Goal: Task Accomplishment & Management: Manage account settings

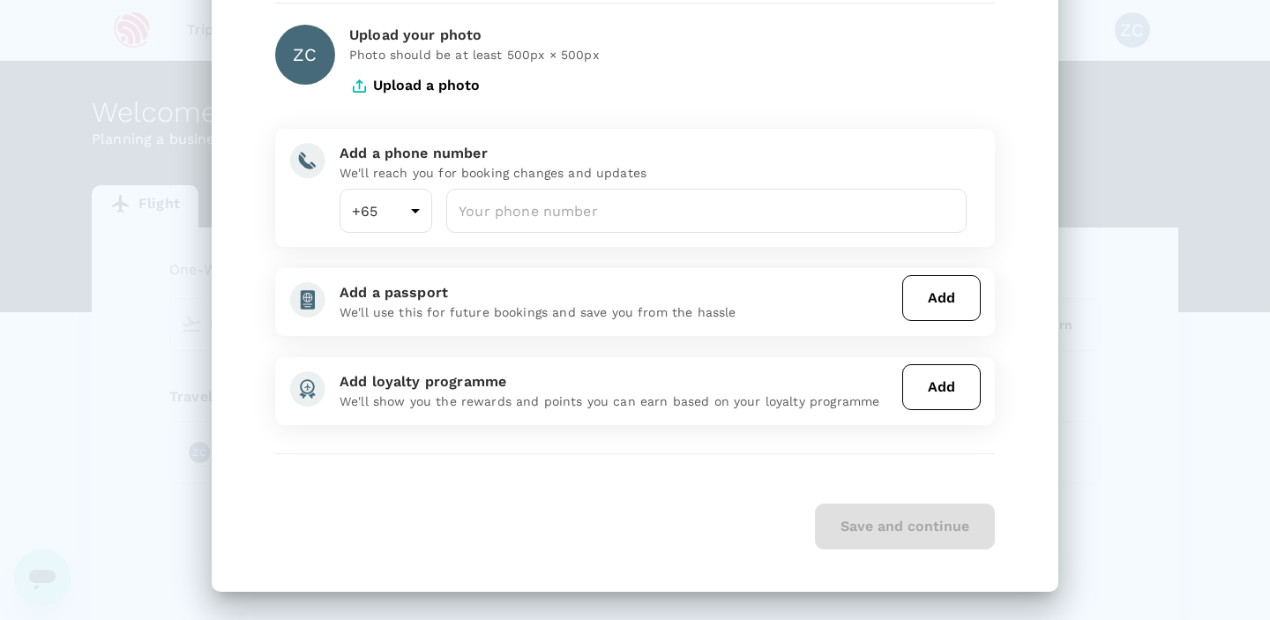
scroll to position [145, 0]
click at [868, 540] on div "Save and continue" at bounding box center [634, 526] width 719 height 46
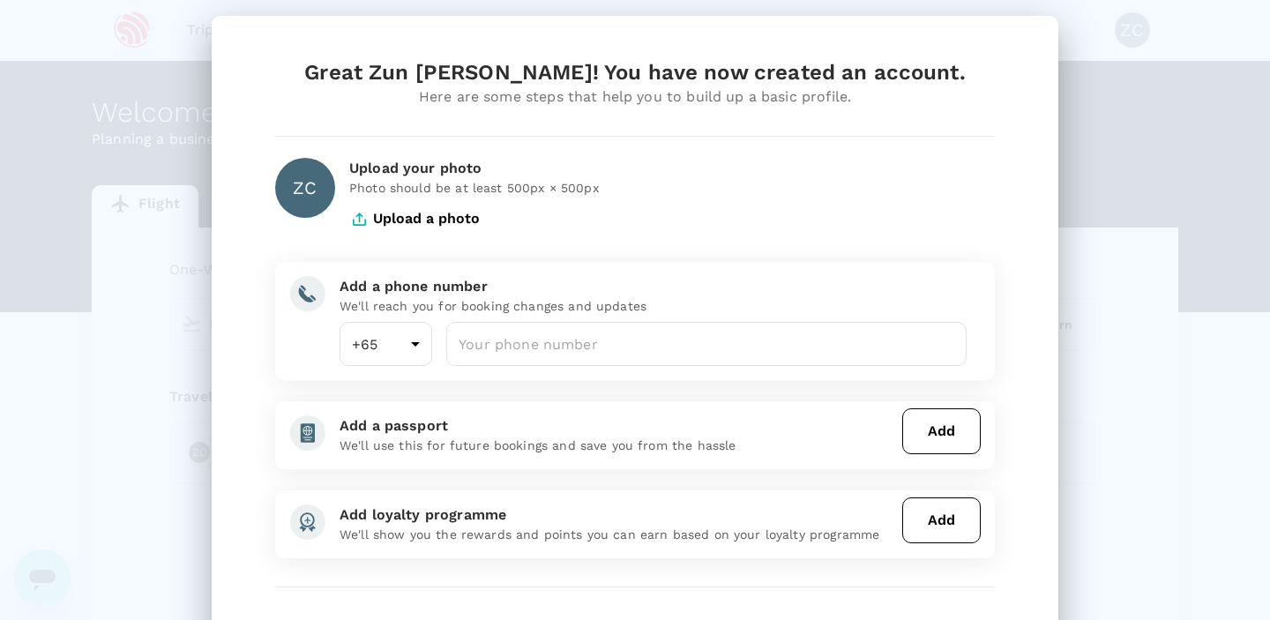
scroll to position [0, 0]
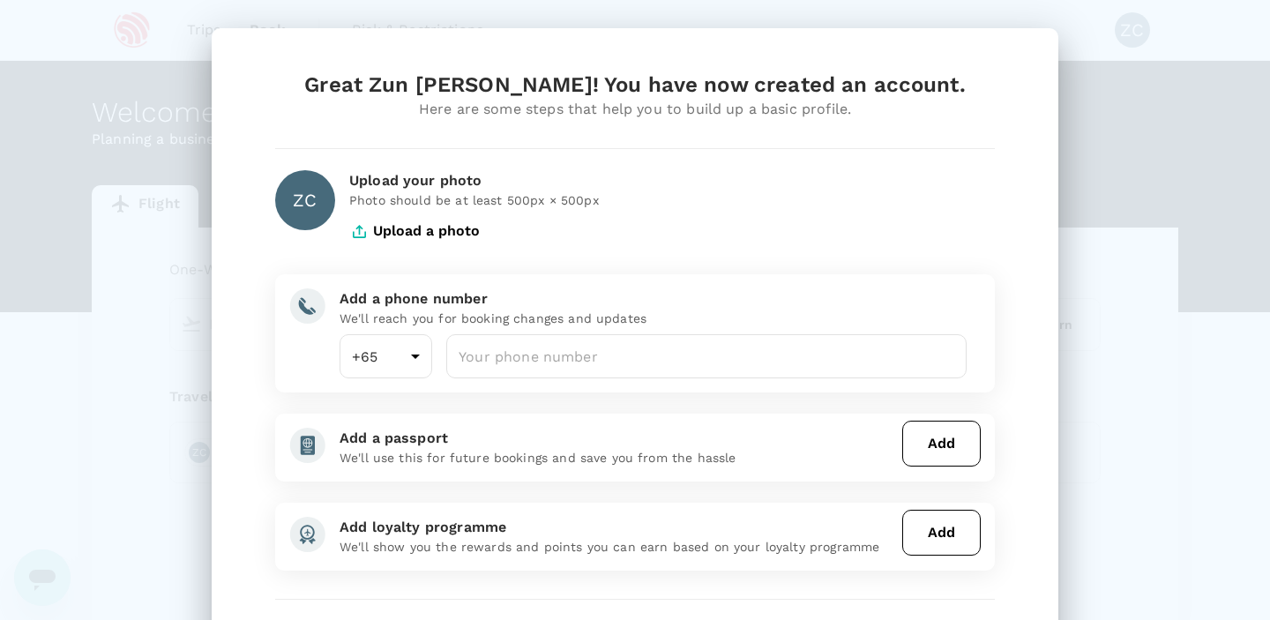
click at [1043, 192] on div "Great Zun [PERSON_NAME]! You have now created an account. Here are some steps t…" at bounding box center [635, 382] width 846 height 709
click at [1136, 196] on div "Great Zun [PERSON_NAME]! You have now created an account. Here are some steps t…" at bounding box center [635, 310] width 1270 height 620
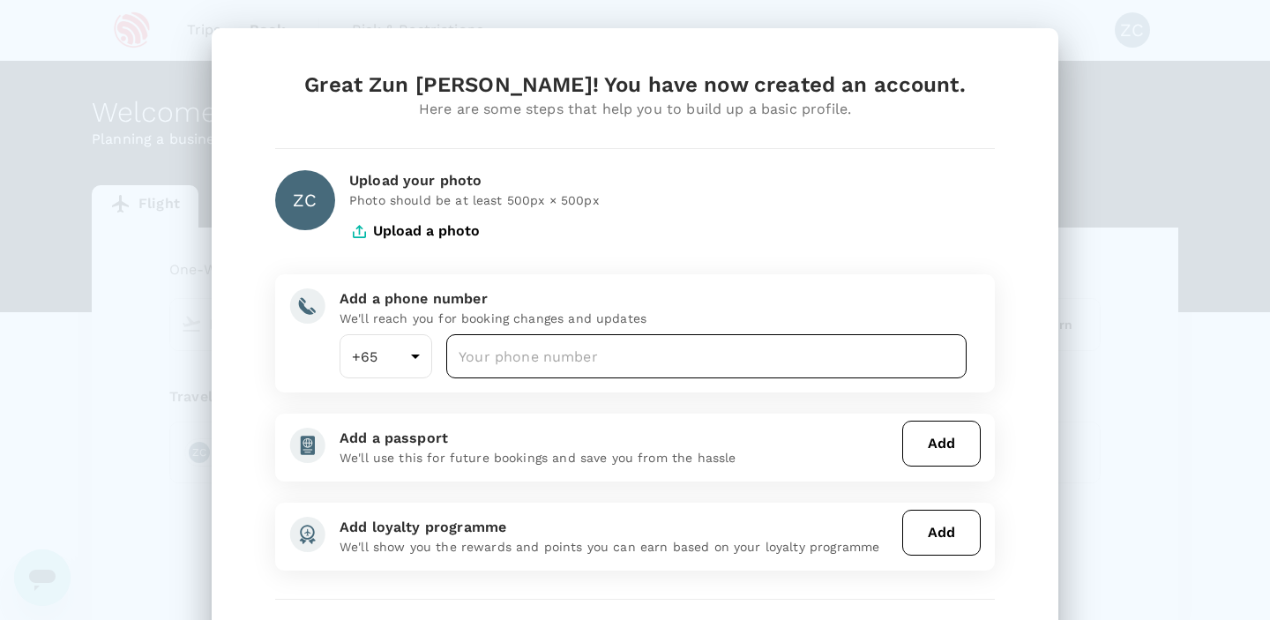
drag, startPoint x: 519, startPoint y: 332, endPoint x: 519, endPoint y: 342, distance: 9.7
click at [519, 339] on div "Add a phone number We'll reach you for booking changes and updates +65 65 ​ ​" at bounding box center [645, 326] width 641 height 104
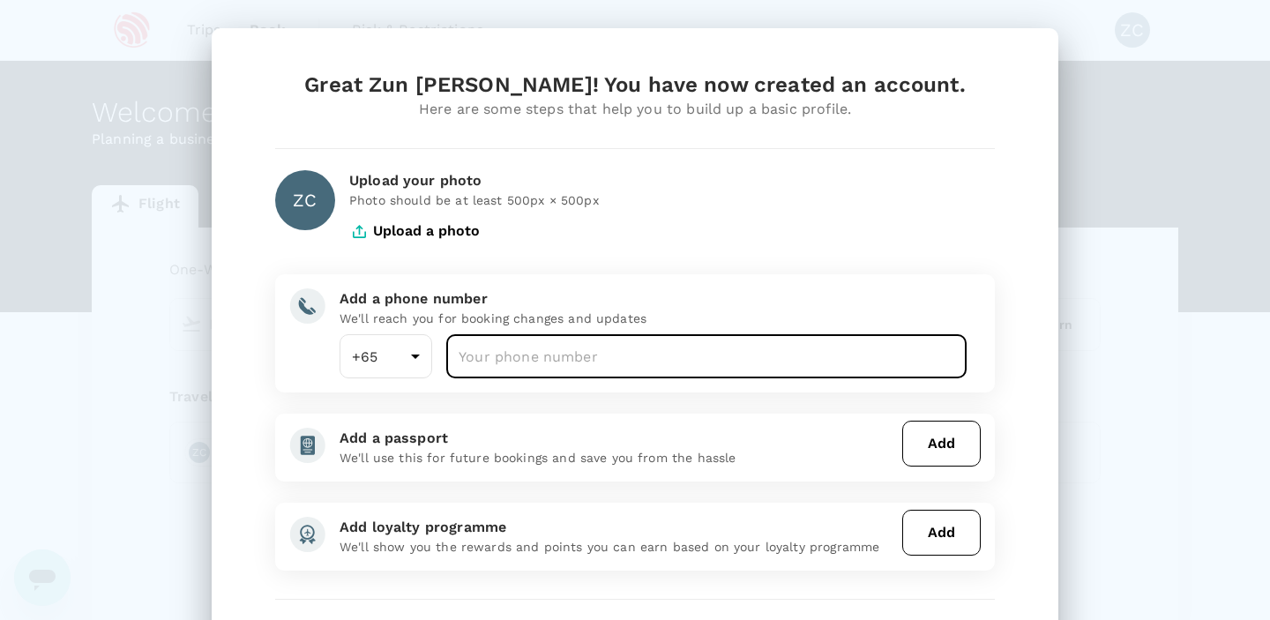
click at [519, 342] on input "number" at bounding box center [706, 356] width 520 height 44
type input "86181885"
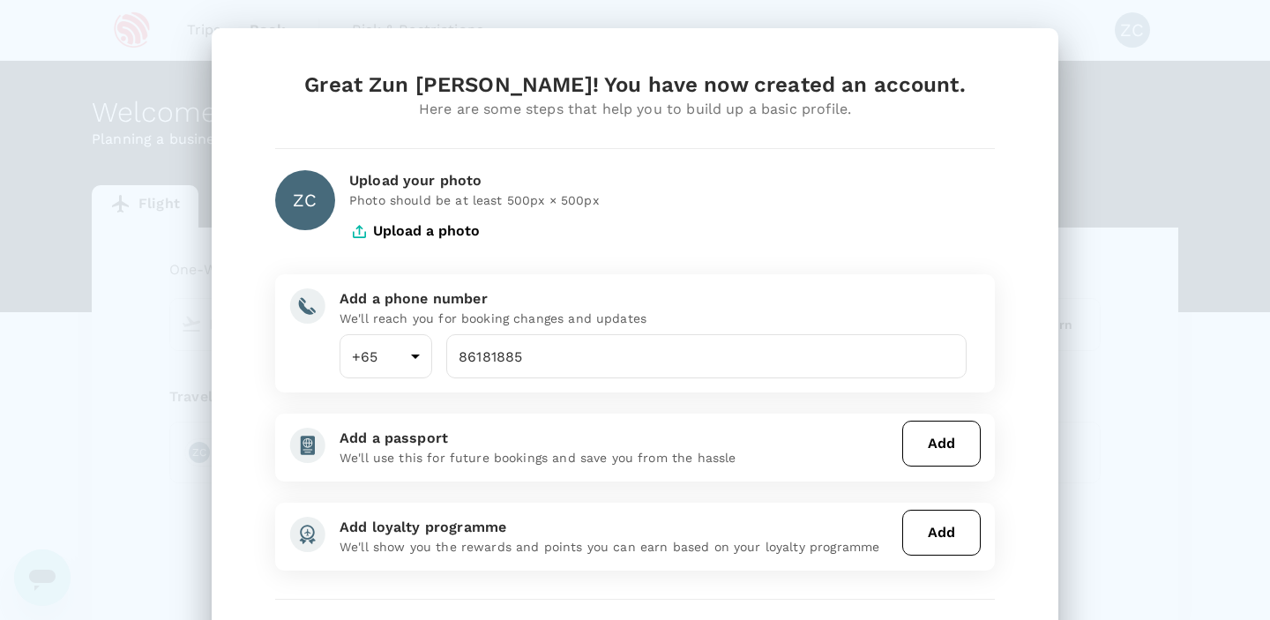
click at [736, 267] on div "Great Zun [PERSON_NAME]! You have now created an account. Here are some steps t…" at bounding box center [635, 383] width 762 height 624
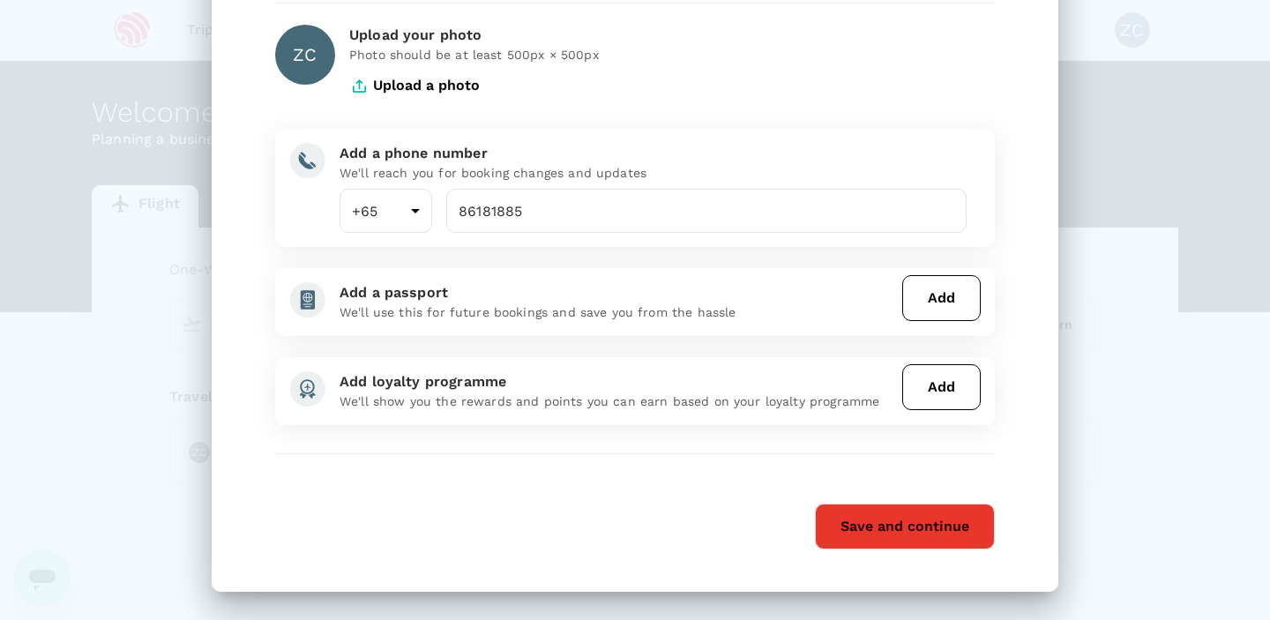
scroll to position [145, 0]
click at [868, 529] on button "Save and continue" at bounding box center [905, 527] width 180 height 46
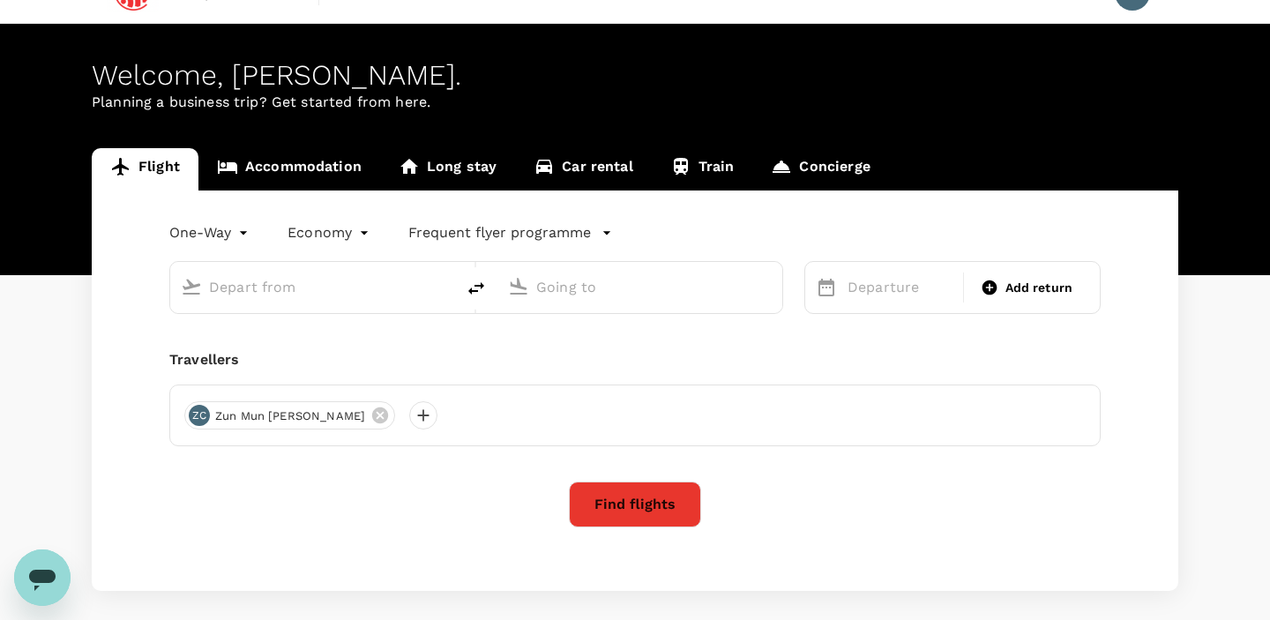
scroll to position [0, 0]
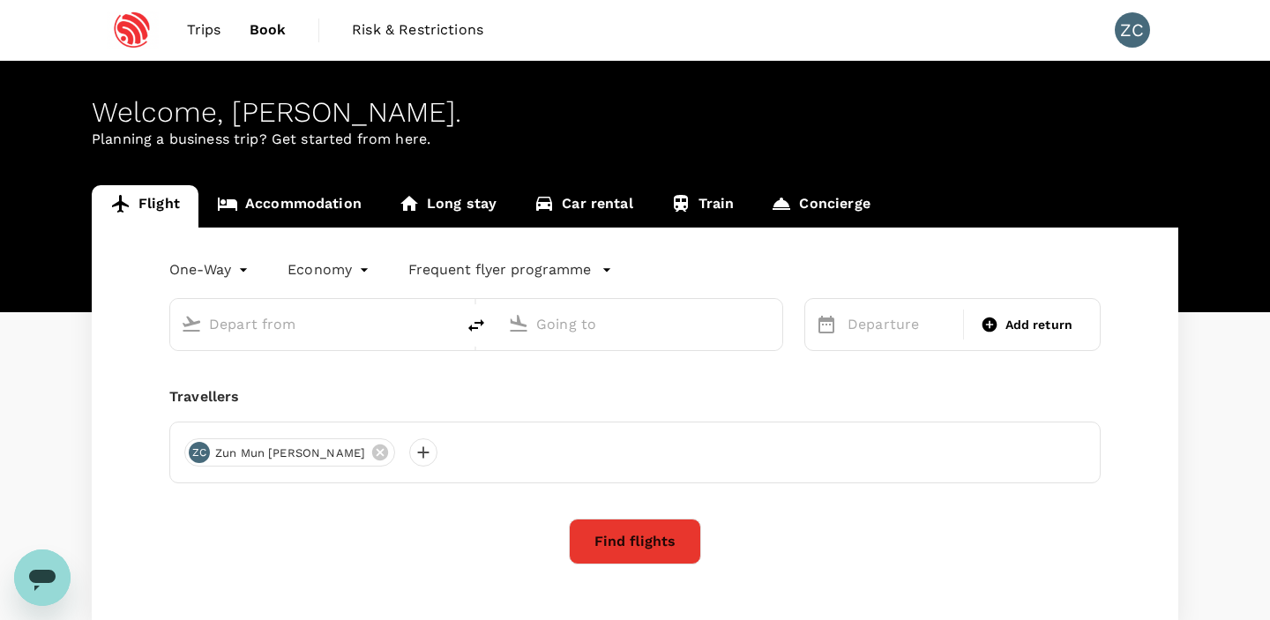
click at [126, 30] on img at bounding box center [132, 30] width 81 height 39
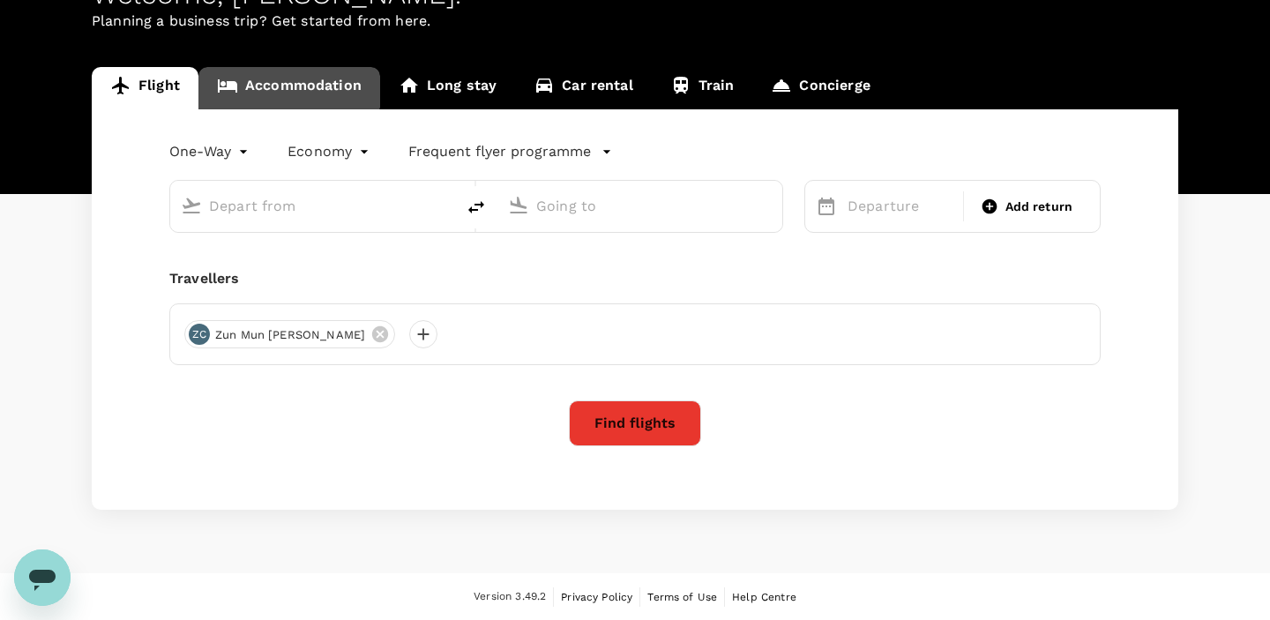
click at [287, 84] on link "Accommodation" at bounding box center [289, 88] width 182 height 42
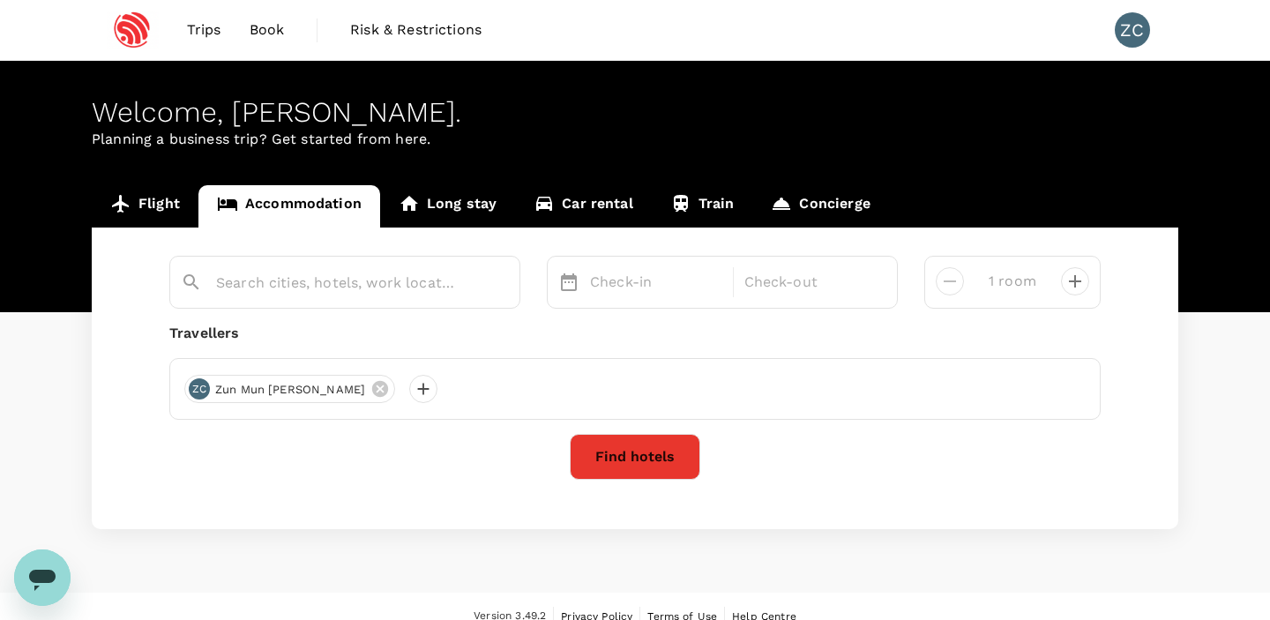
click at [129, 192] on link "Flight" at bounding box center [145, 206] width 107 height 42
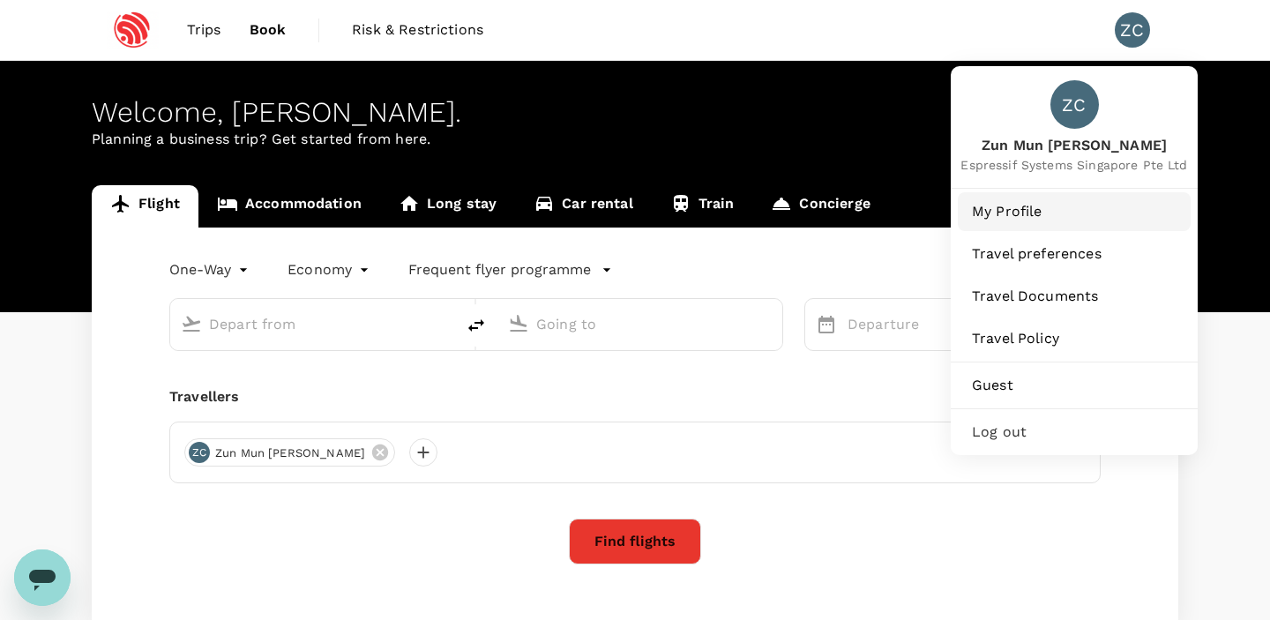
click at [1057, 220] on span "My Profile" at bounding box center [1074, 211] width 205 height 21
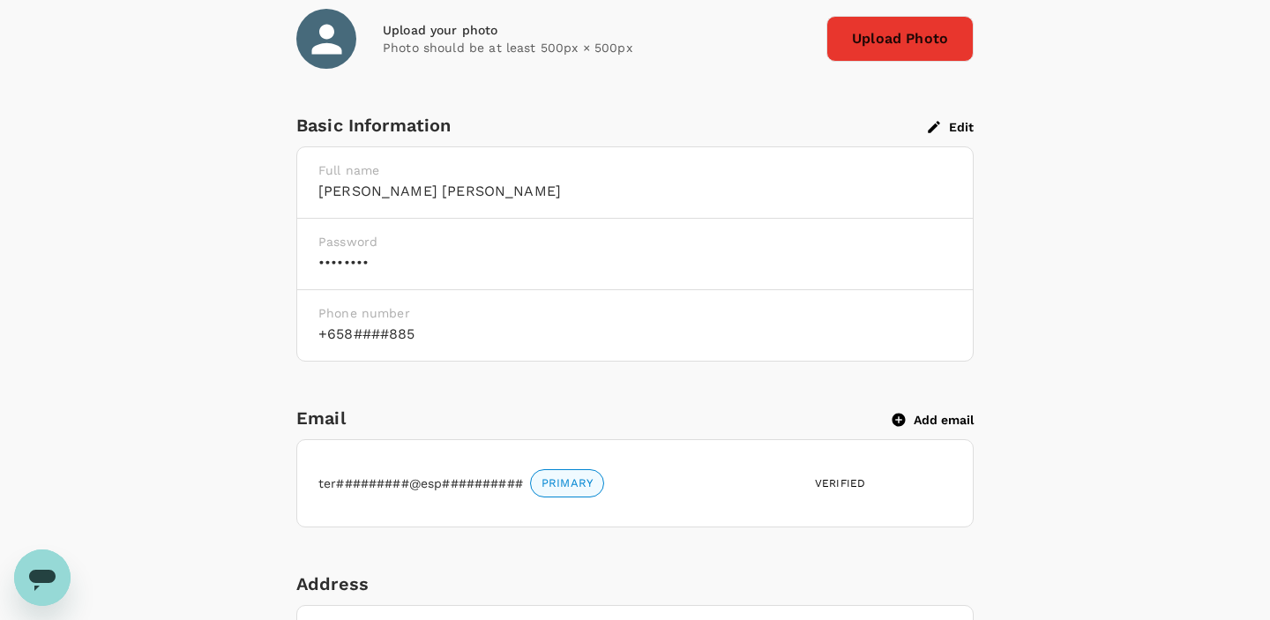
scroll to position [667, 0]
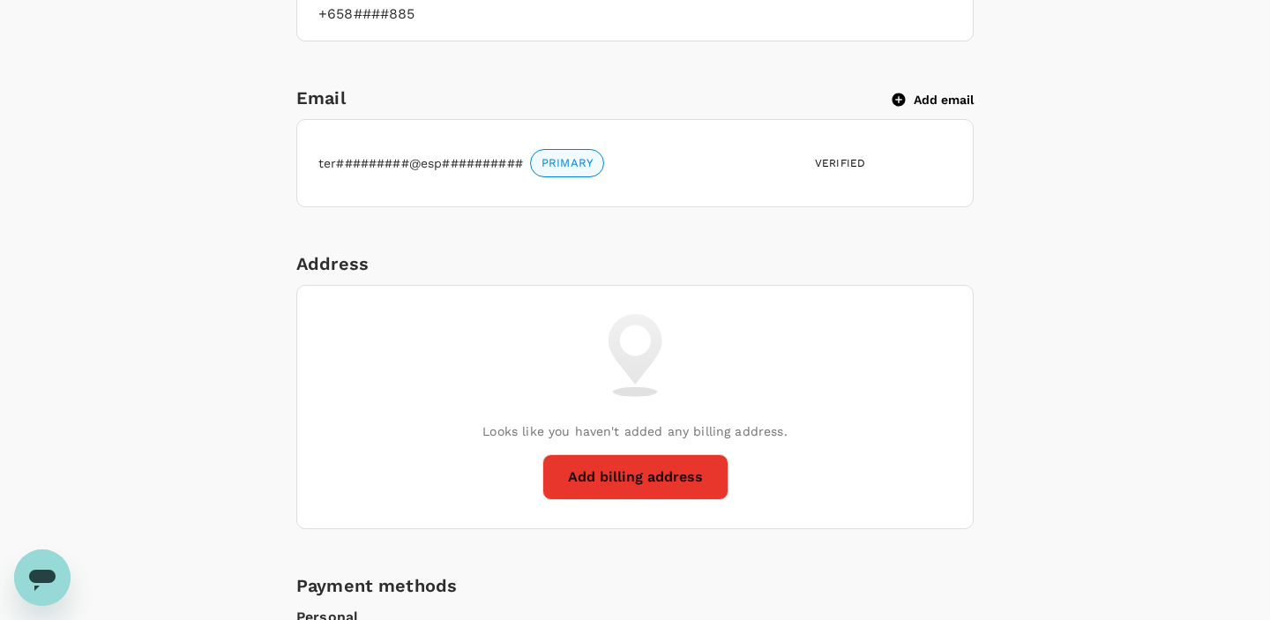
click at [928, 93] on button "Add email" at bounding box center [932, 100] width 81 height 16
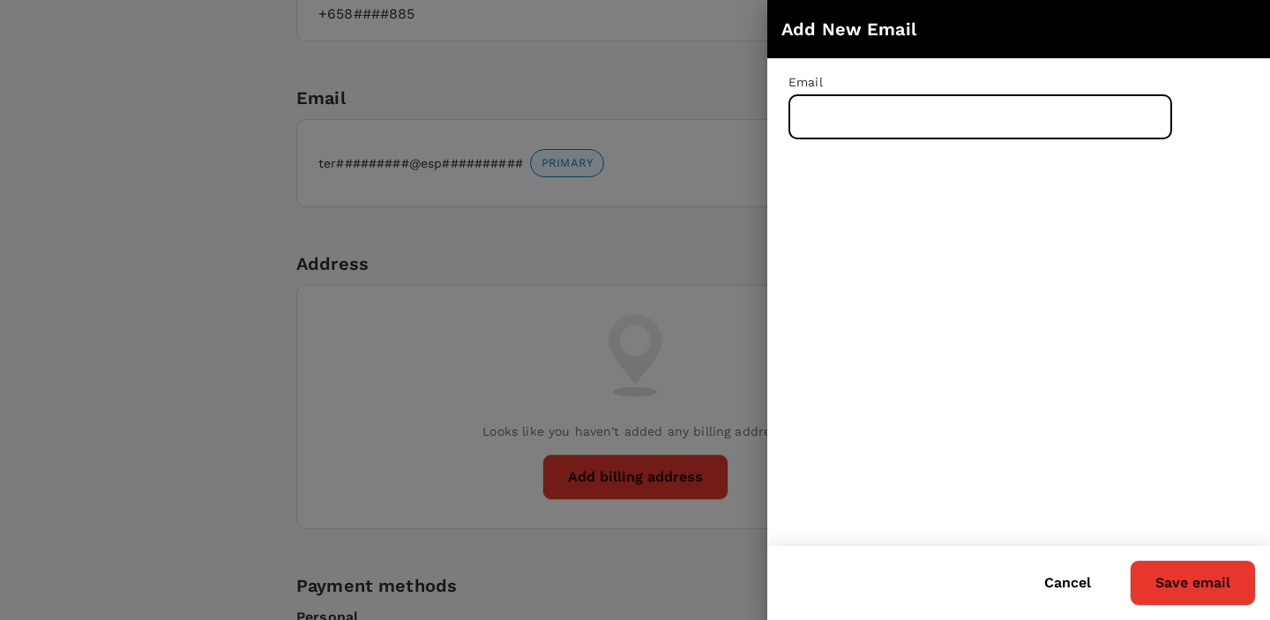
click at [877, 122] on input "text" at bounding box center [980, 117] width 384 height 44
type input "[EMAIL_ADDRESS][DOMAIN_NAME]"
click at [1129, 560] on button "Save email" at bounding box center [1192, 583] width 126 height 46
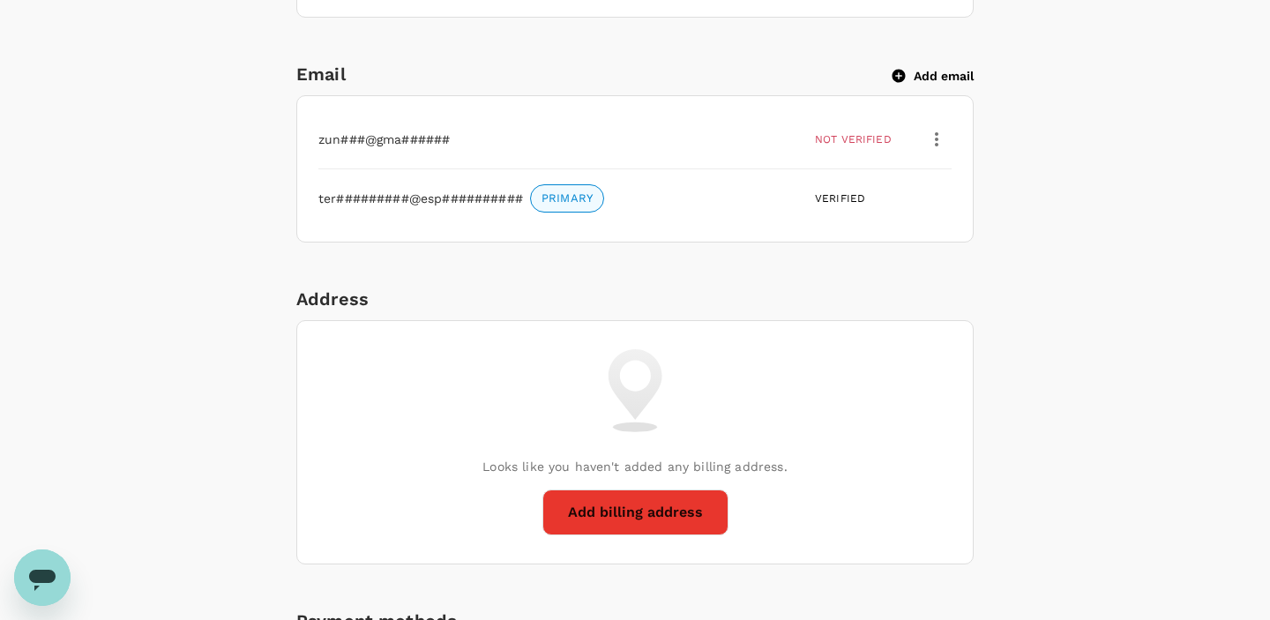
scroll to position [696, 0]
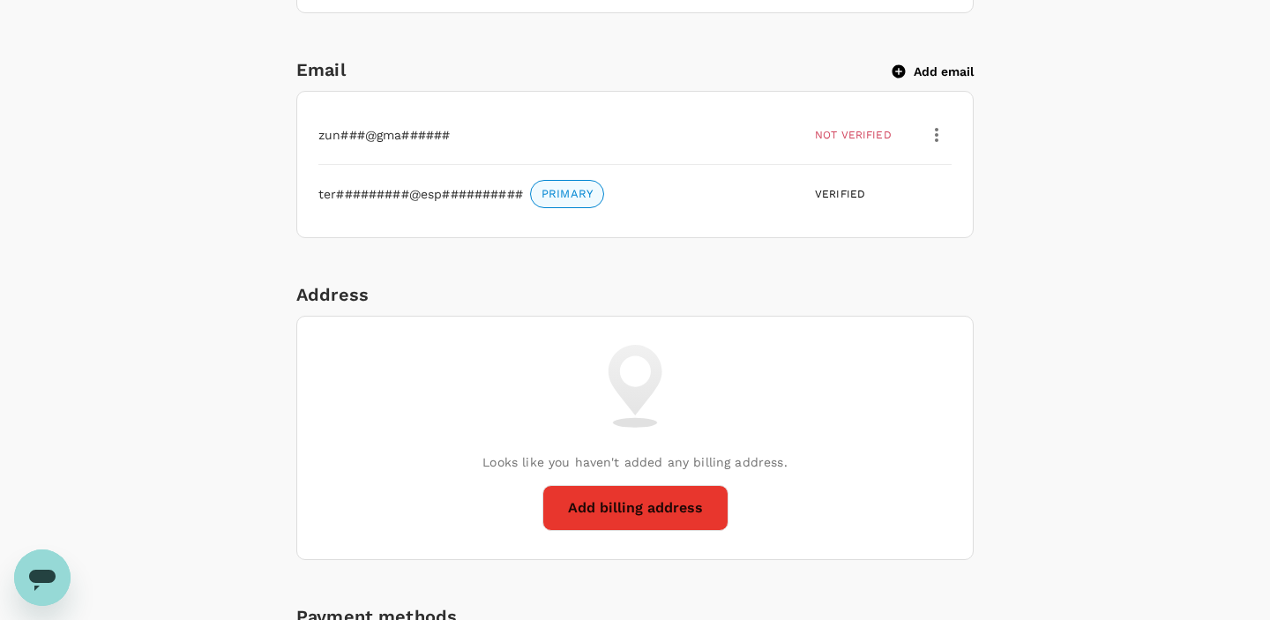
click at [947, 145] on div at bounding box center [932, 131] width 37 height 37
click at [937, 138] on icon "button" at bounding box center [936, 134] width 21 height 21
click at [902, 190] on div "Verify email" at bounding box center [896, 179] width 109 height 42
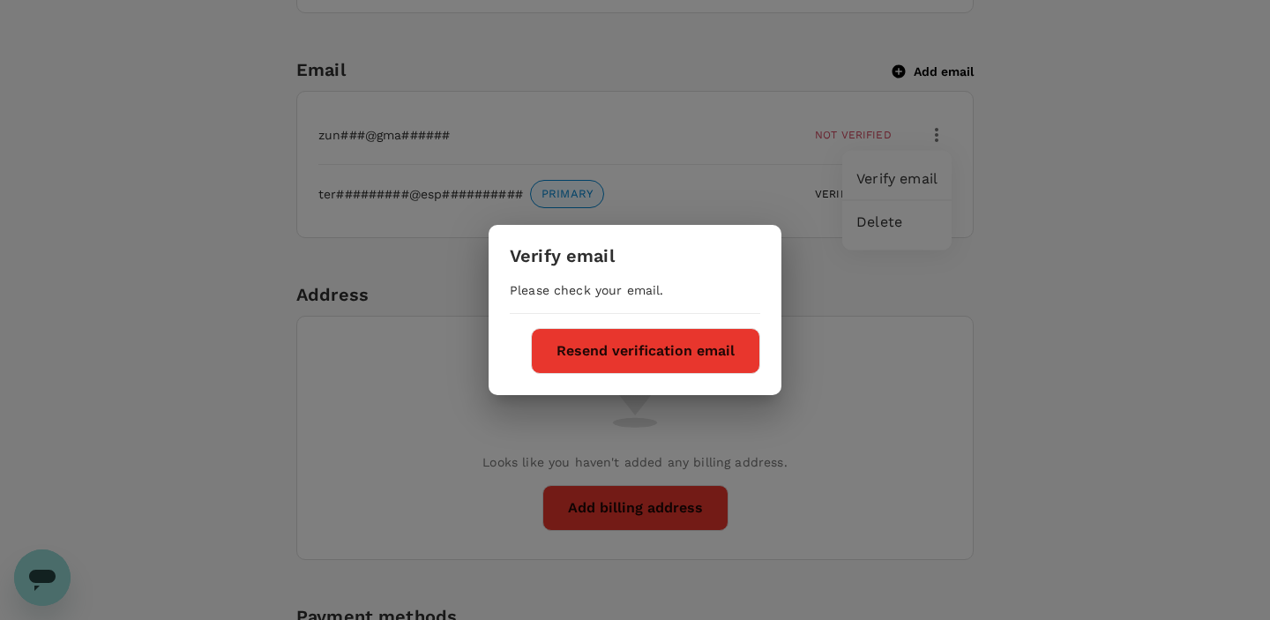
click at [1110, 323] on div "Verify email Please check your email. Resend verification email" at bounding box center [635, 310] width 1270 height 620
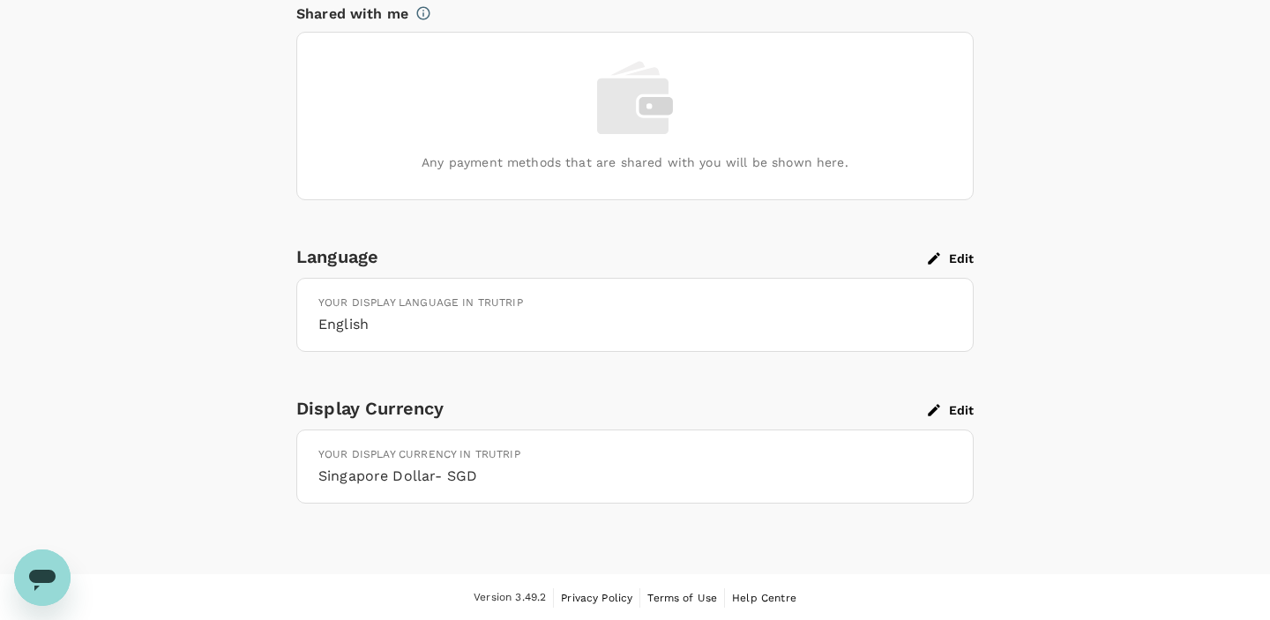
scroll to position [0, 0]
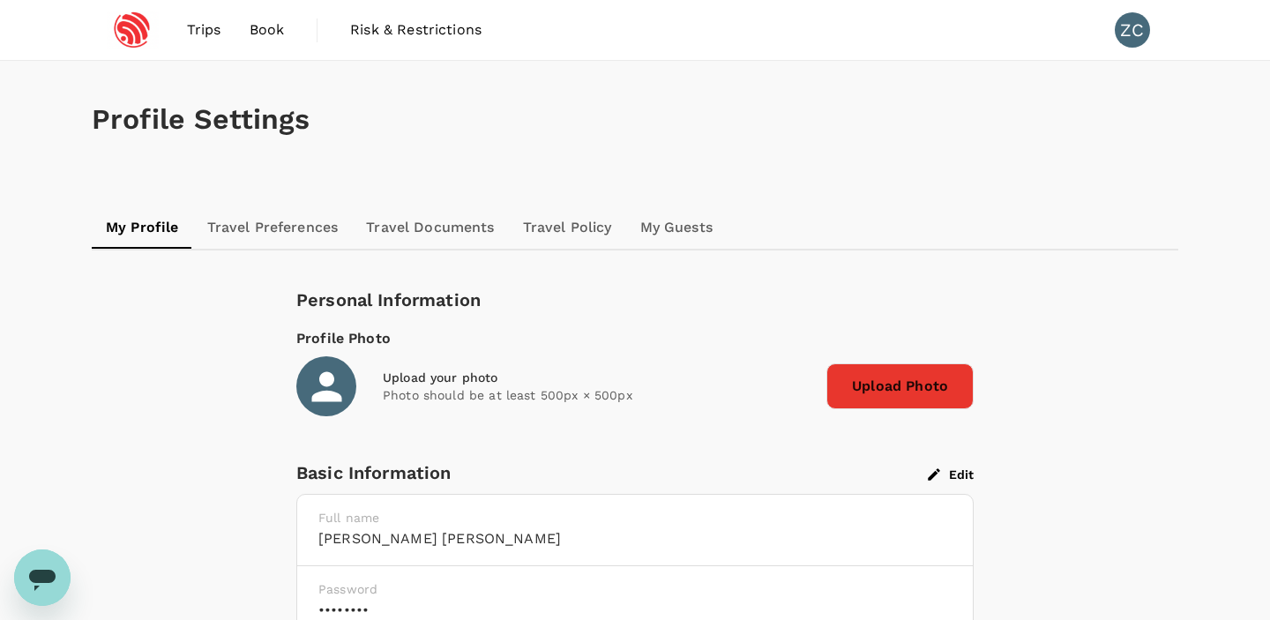
click at [208, 32] on span "Trips" at bounding box center [204, 29] width 34 height 21
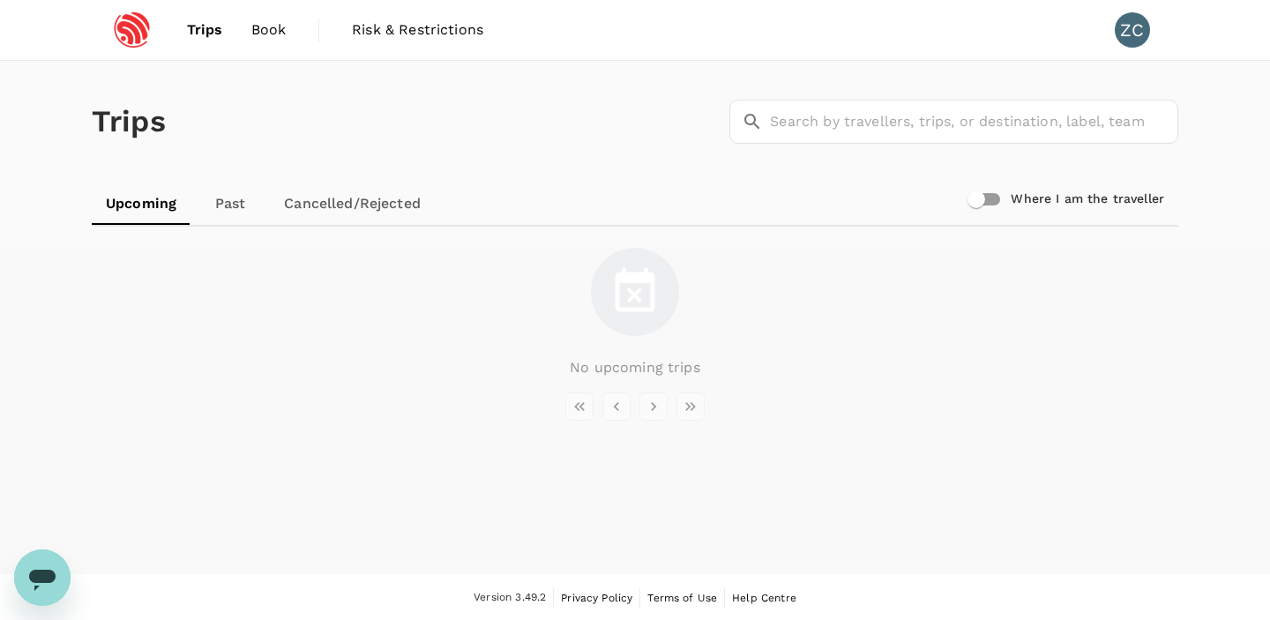
click at [230, 207] on link "Past" at bounding box center [229, 204] width 79 height 42
click at [325, 206] on link "Cancelled/Rejected" at bounding box center [351, 204] width 165 height 42
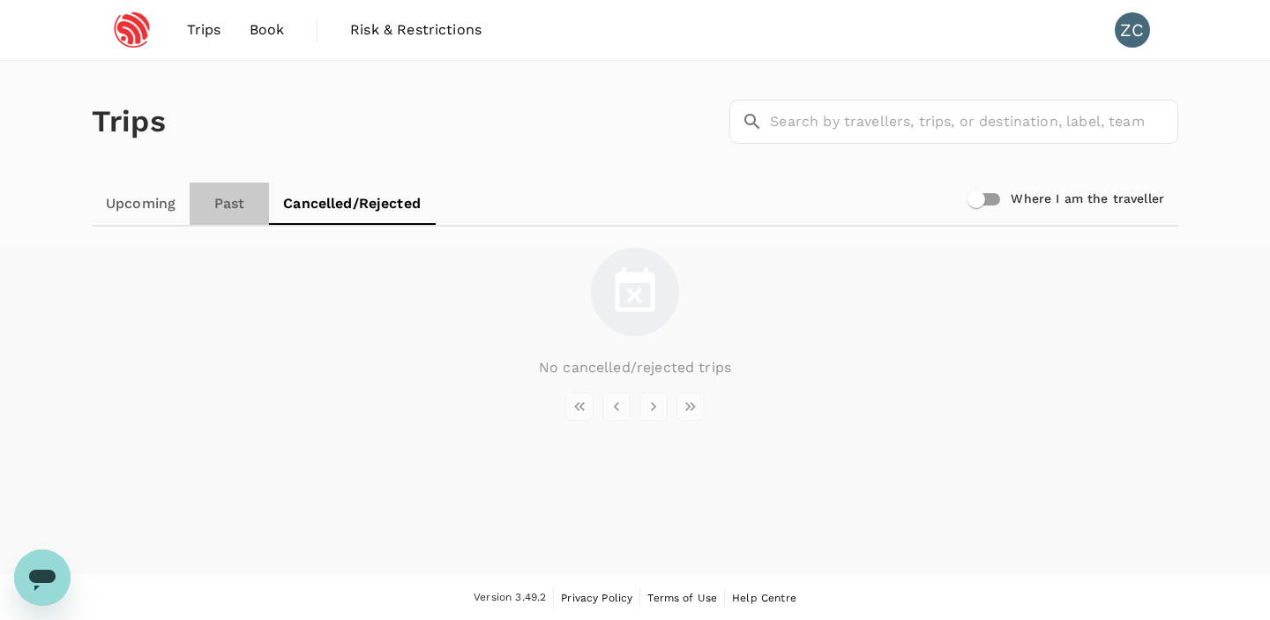
click at [237, 188] on link "Past" at bounding box center [229, 204] width 79 height 42
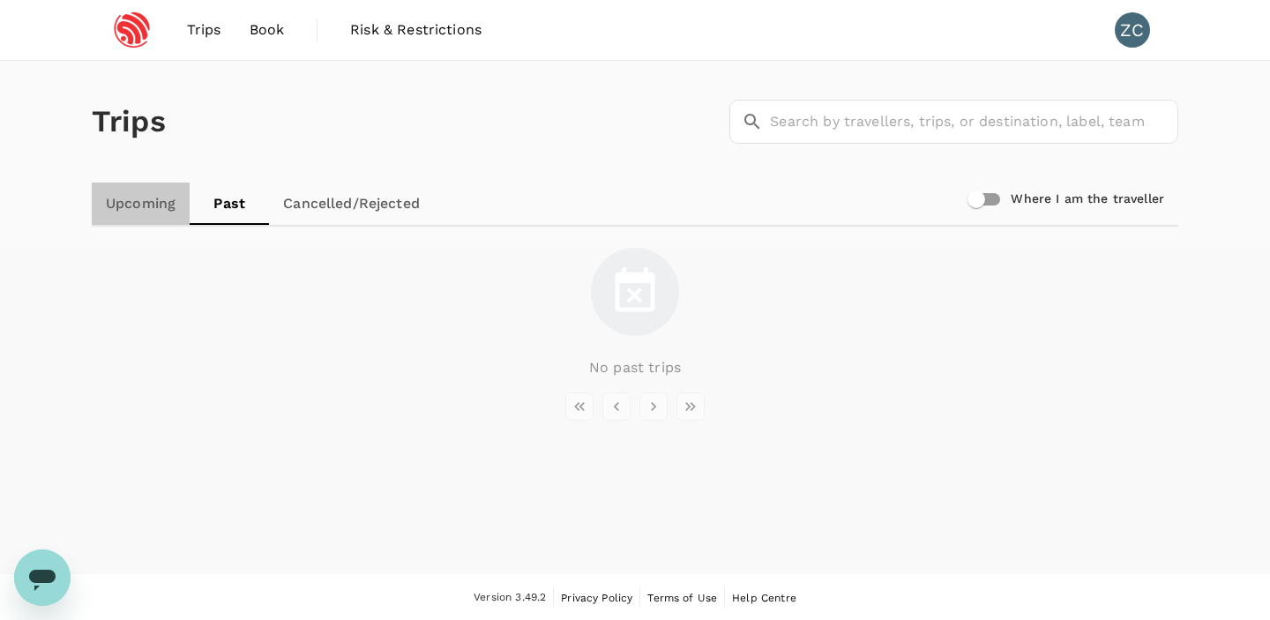
click at [170, 202] on link "Upcoming" at bounding box center [141, 204] width 98 height 42
click at [490, 118] on div "Trips ​ ​" at bounding box center [631, 118] width 1093 height 129
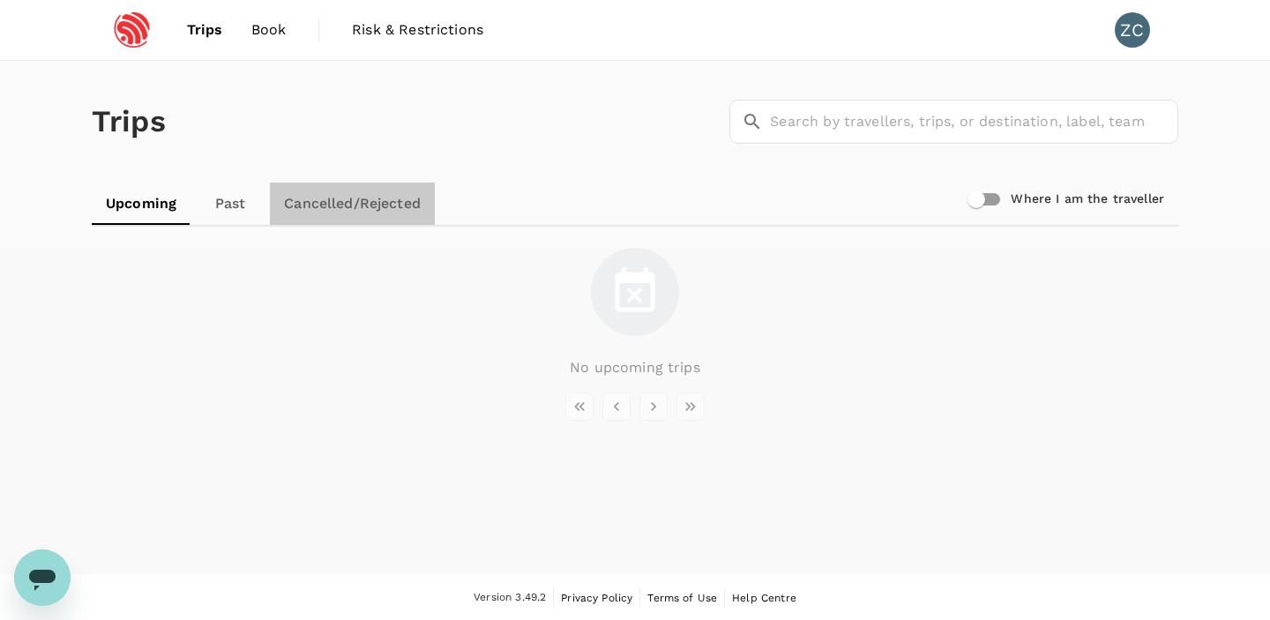
click at [399, 217] on link "Cancelled/Rejected" at bounding box center [352, 204] width 165 height 42
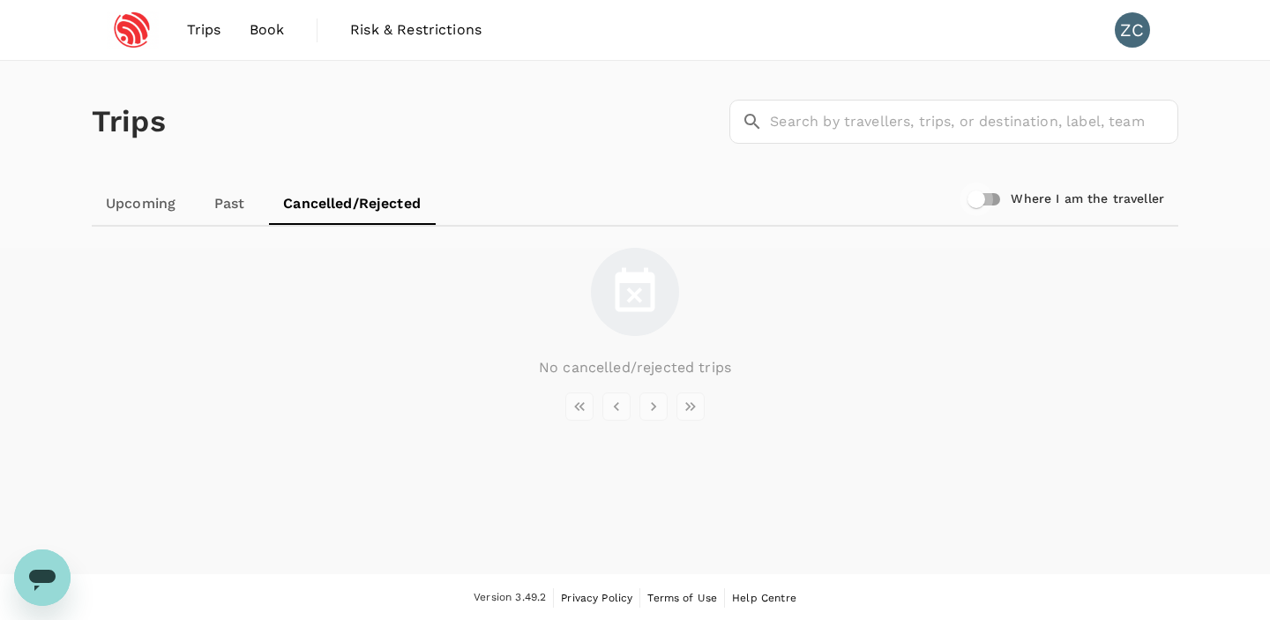
click at [997, 200] on input "Where I am the traveller" at bounding box center [976, 200] width 101 height 34
checkbox input "true"
click at [127, 205] on link "Upcoming" at bounding box center [141, 204] width 98 height 42
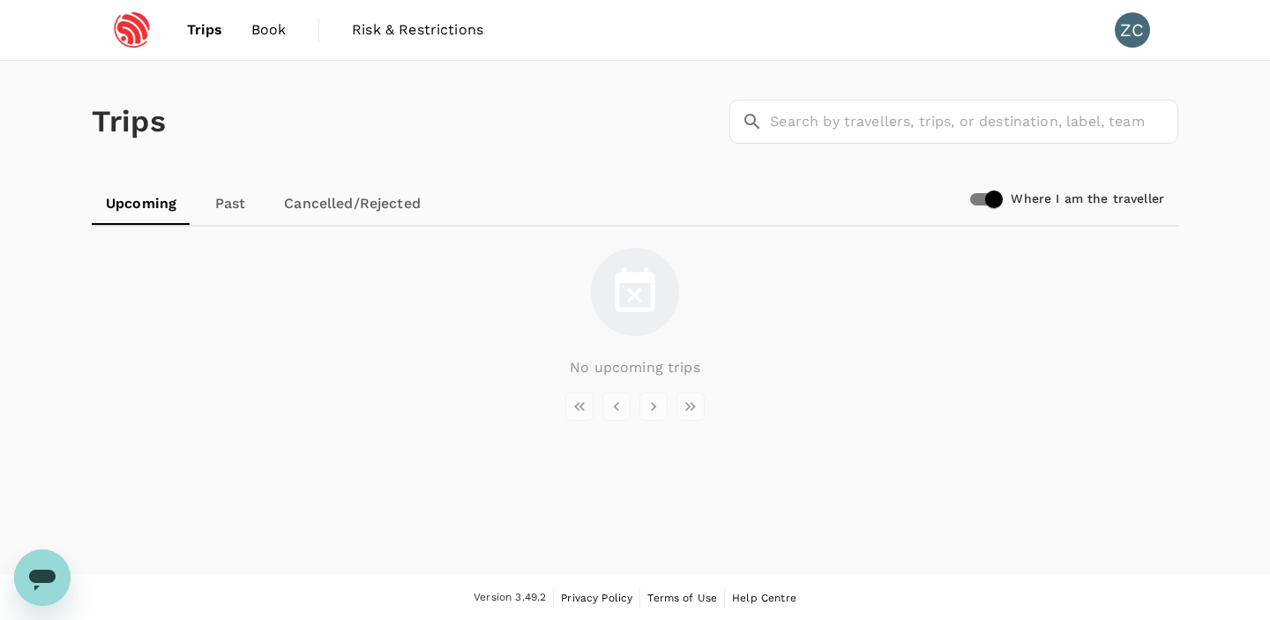
click at [150, 13] on img at bounding box center [132, 30] width 81 height 39
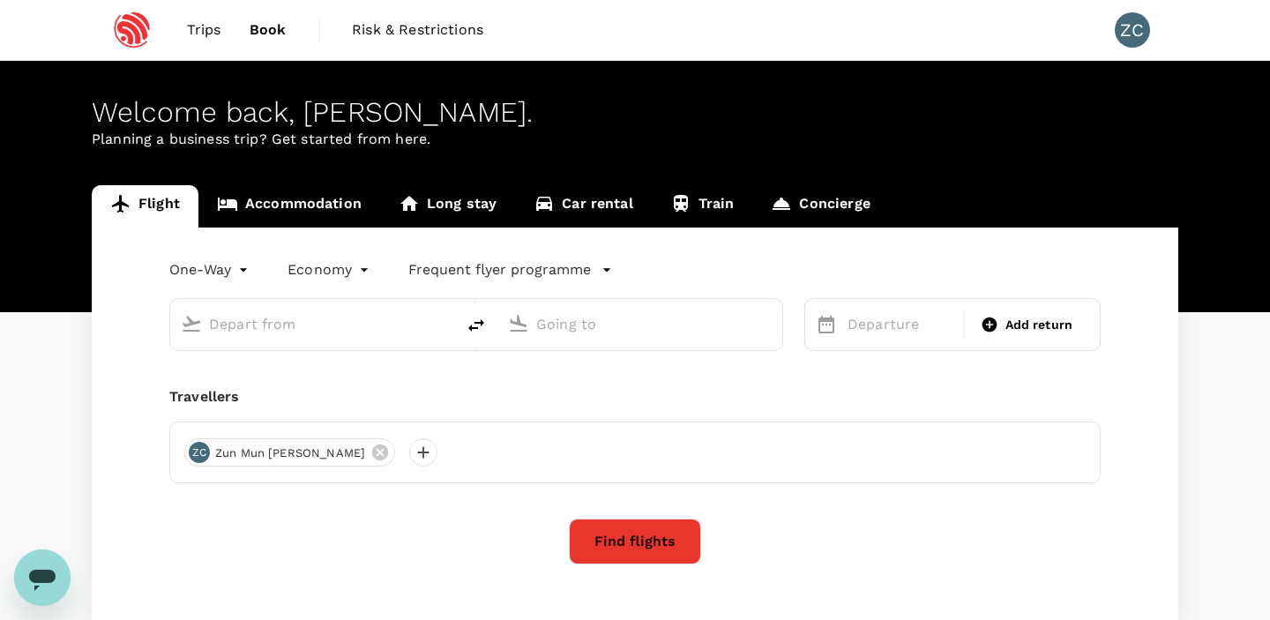
scroll to position [118, 0]
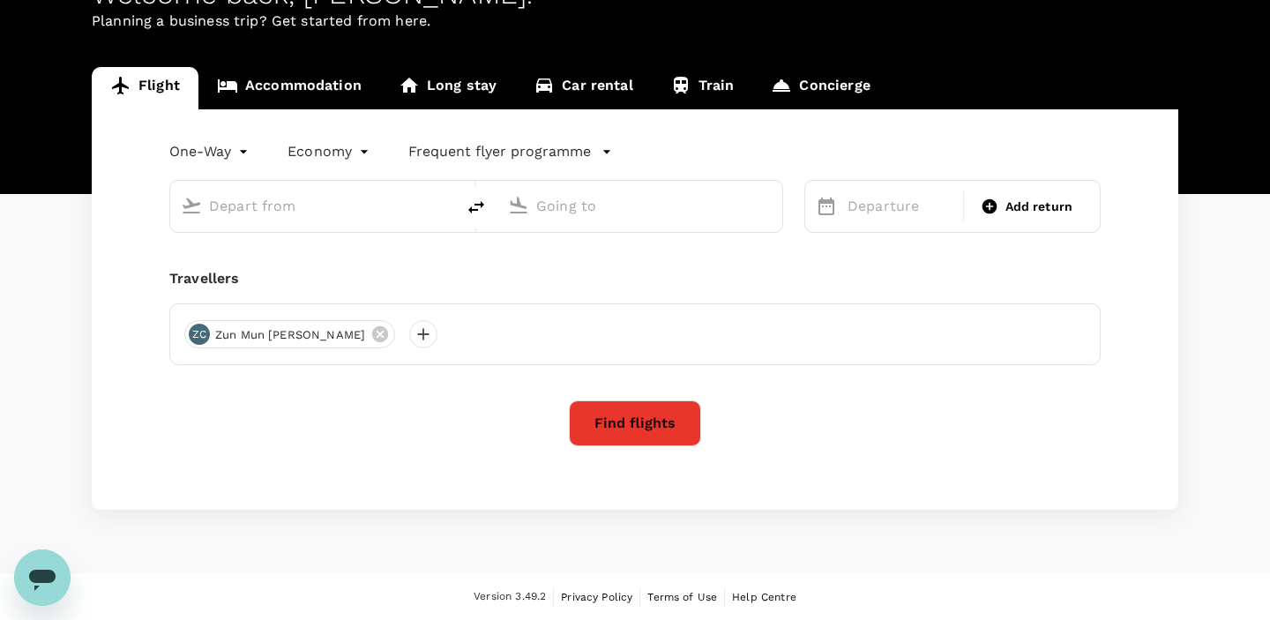
click at [271, 79] on link "Accommodation" at bounding box center [289, 88] width 182 height 42
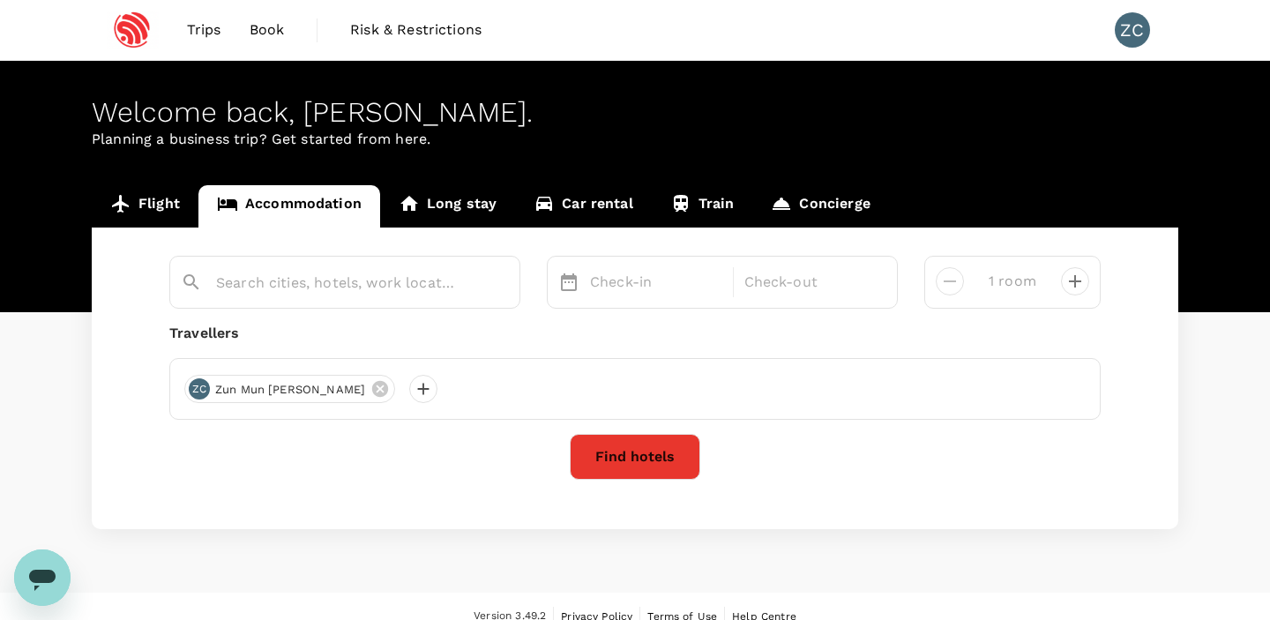
click at [451, 187] on link "Long stay" at bounding box center [447, 206] width 135 height 42
